Goal: Use online tool/utility: Use online tool/utility

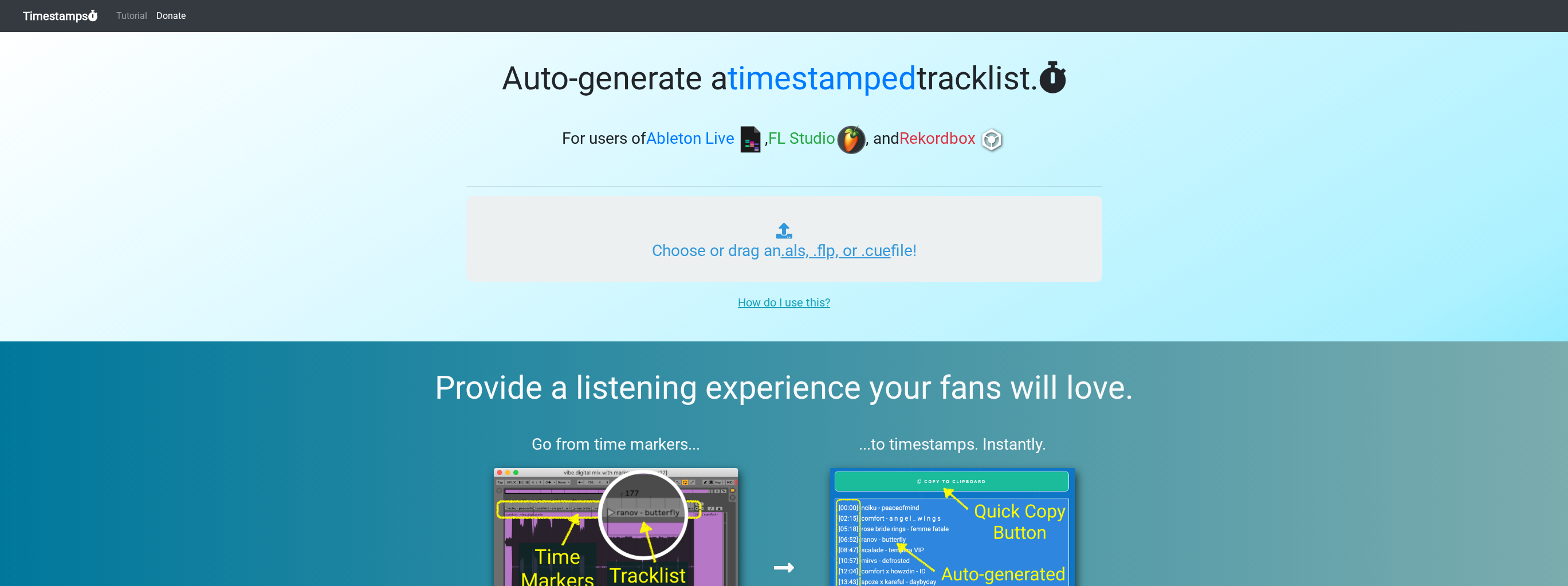
click at [816, 235] on input "Choose or drag an .als, .flp, or .cue file!" at bounding box center [784, 239] width 636 height 86
type input "C:\fakepath\Rhythm Uprising 029 - [DATE]-r4.als"
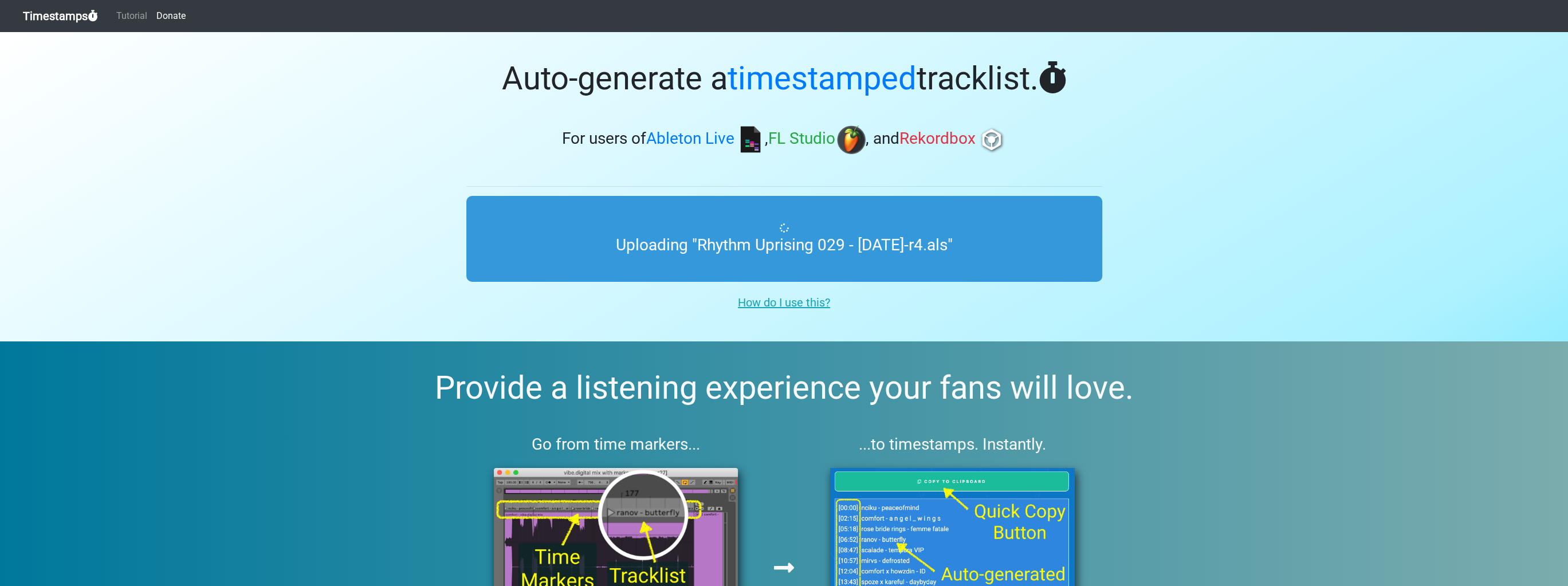
click at [646, 311] on div "How do I use this?" at bounding box center [784, 301] width 653 height 27
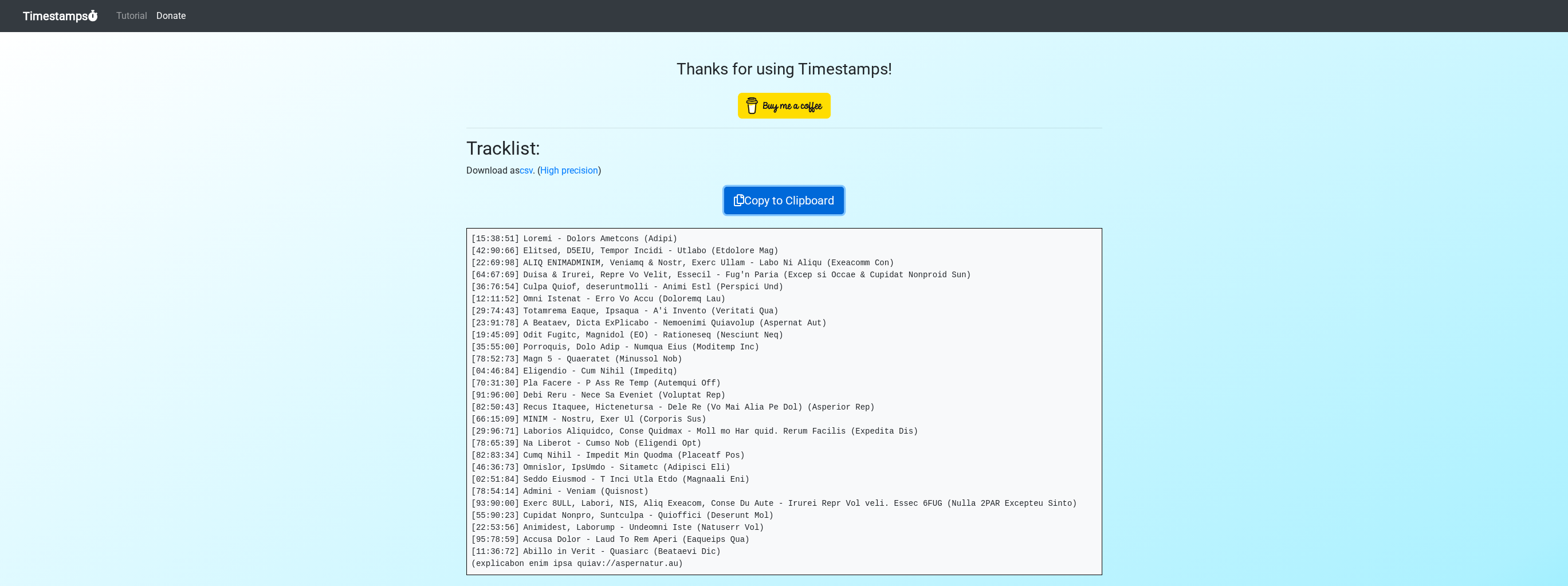
click at [807, 201] on button "Copy to Clipboard" at bounding box center [784, 200] width 120 height 27
